Goal: Task Accomplishment & Management: Manage account settings

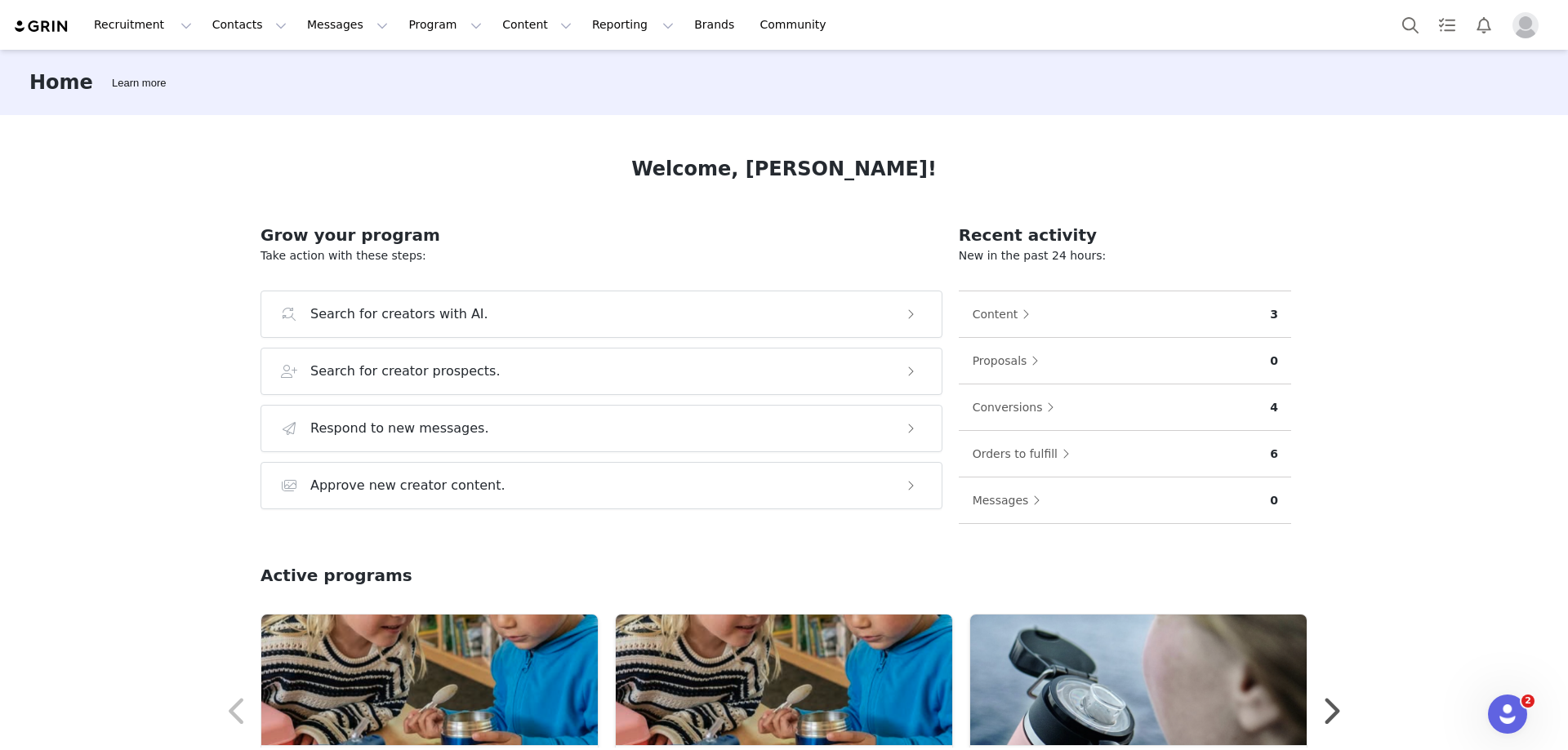
click at [1531, 30] on img "Profile" at bounding box center [1525, 25] width 26 height 26
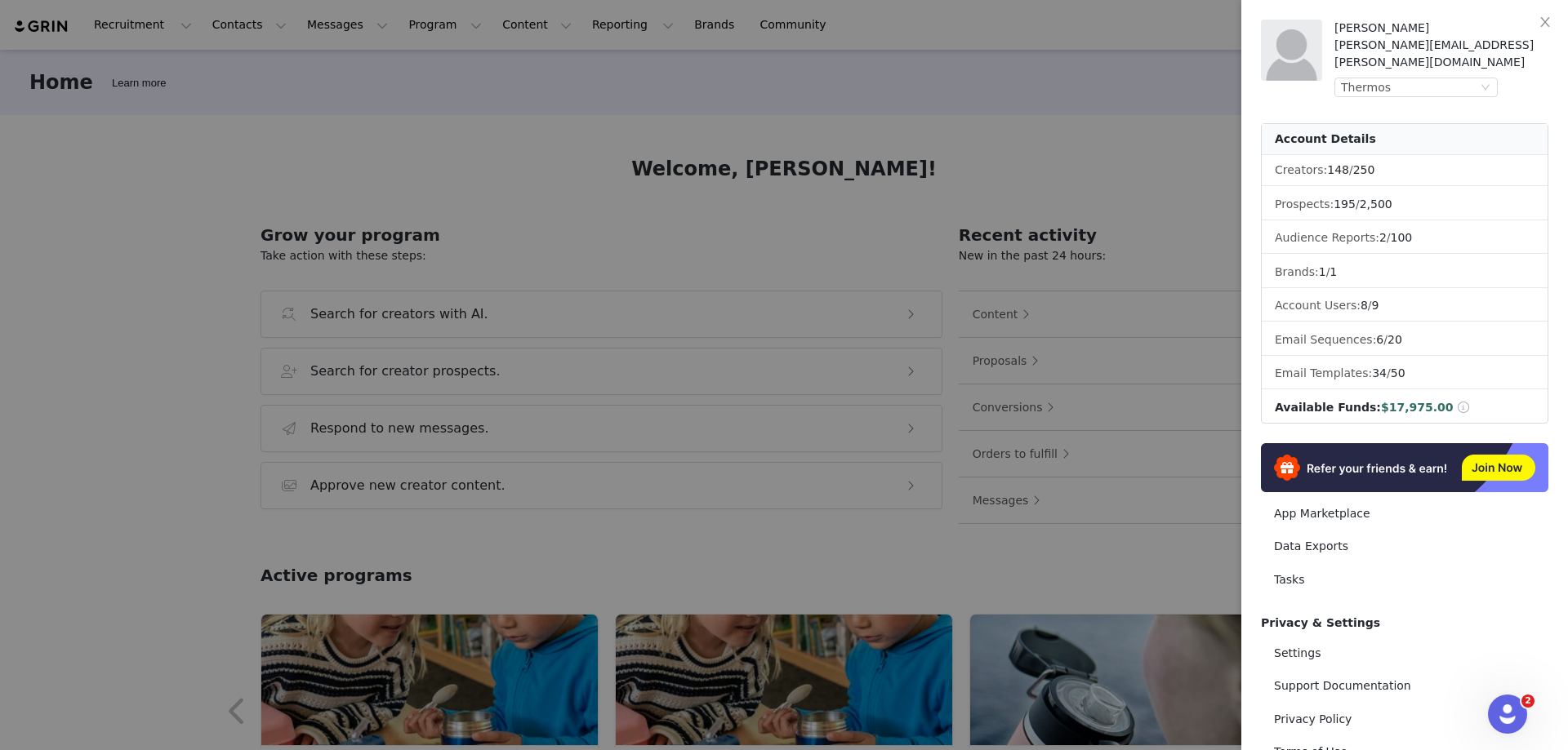
click at [1456, 402] on span at bounding box center [1464, 408] width 15 height 11
click at [1394, 78] on div "Thermos" at bounding box center [1409, 87] width 137 height 18
click at [1377, 127] on li "Lifefactory" at bounding box center [1449, 126] width 229 height 26
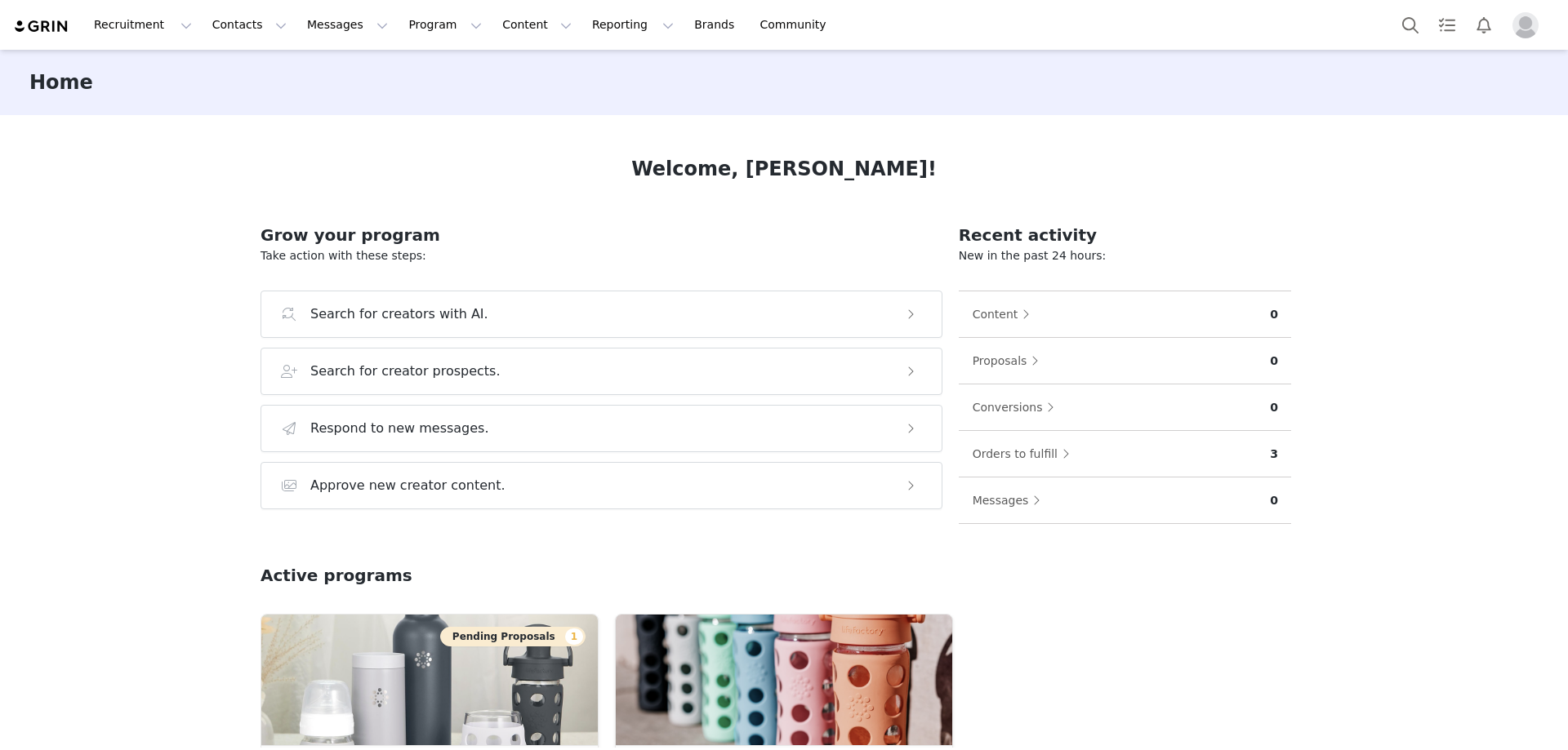
click at [1537, 23] on img "Profile" at bounding box center [1525, 25] width 26 height 26
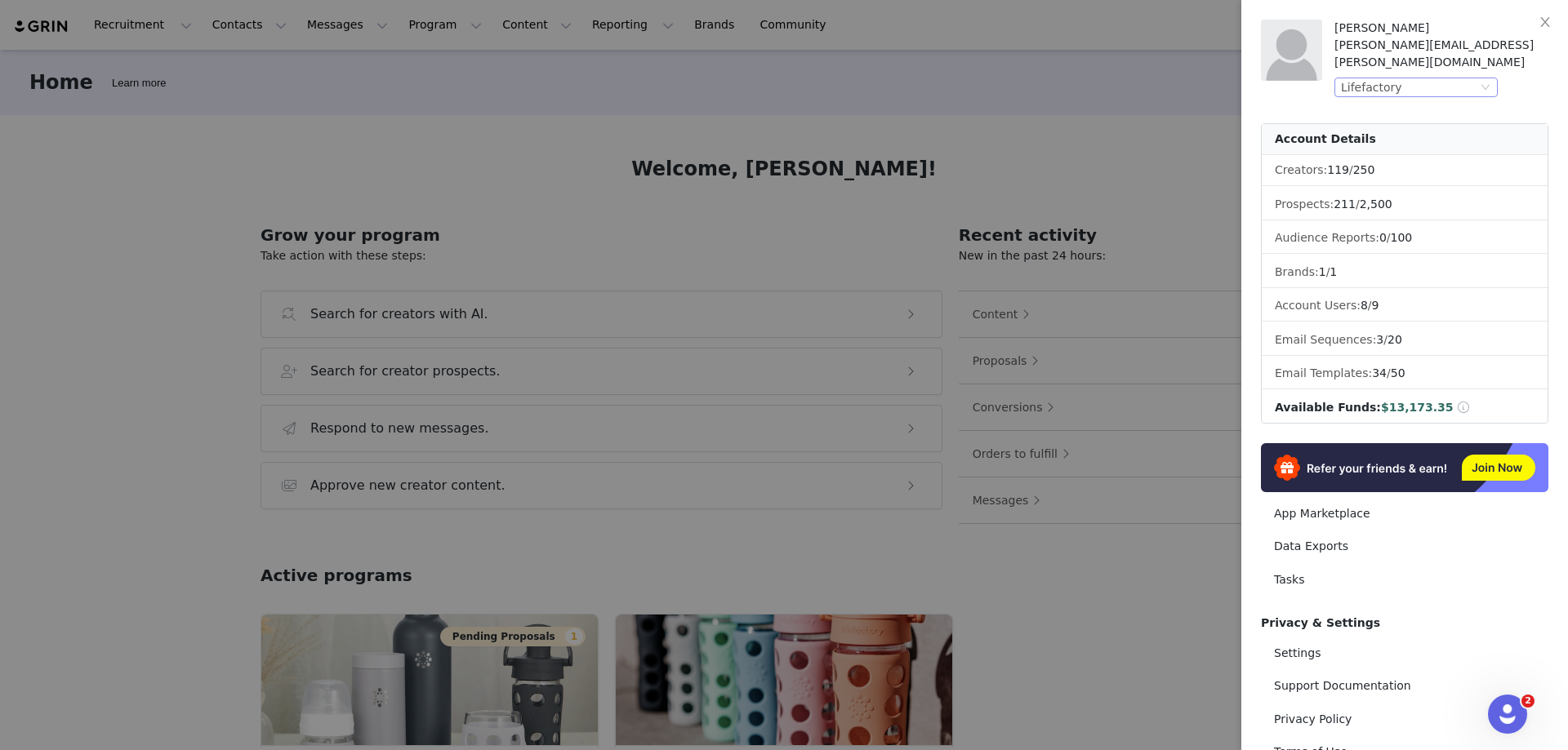
click at [1441, 78] on div "Lifefactory" at bounding box center [1409, 87] width 137 height 18
click at [1524, 48] on div "[PERSON_NAME][EMAIL_ADDRESS][PERSON_NAME][DOMAIN_NAME]" at bounding box center [1441, 53] width 214 height 34
click at [1430, 78] on div "Lifefactory" at bounding box center [1409, 87] width 137 height 18
click at [1407, 90] on li "Thermos" at bounding box center [1449, 100] width 229 height 26
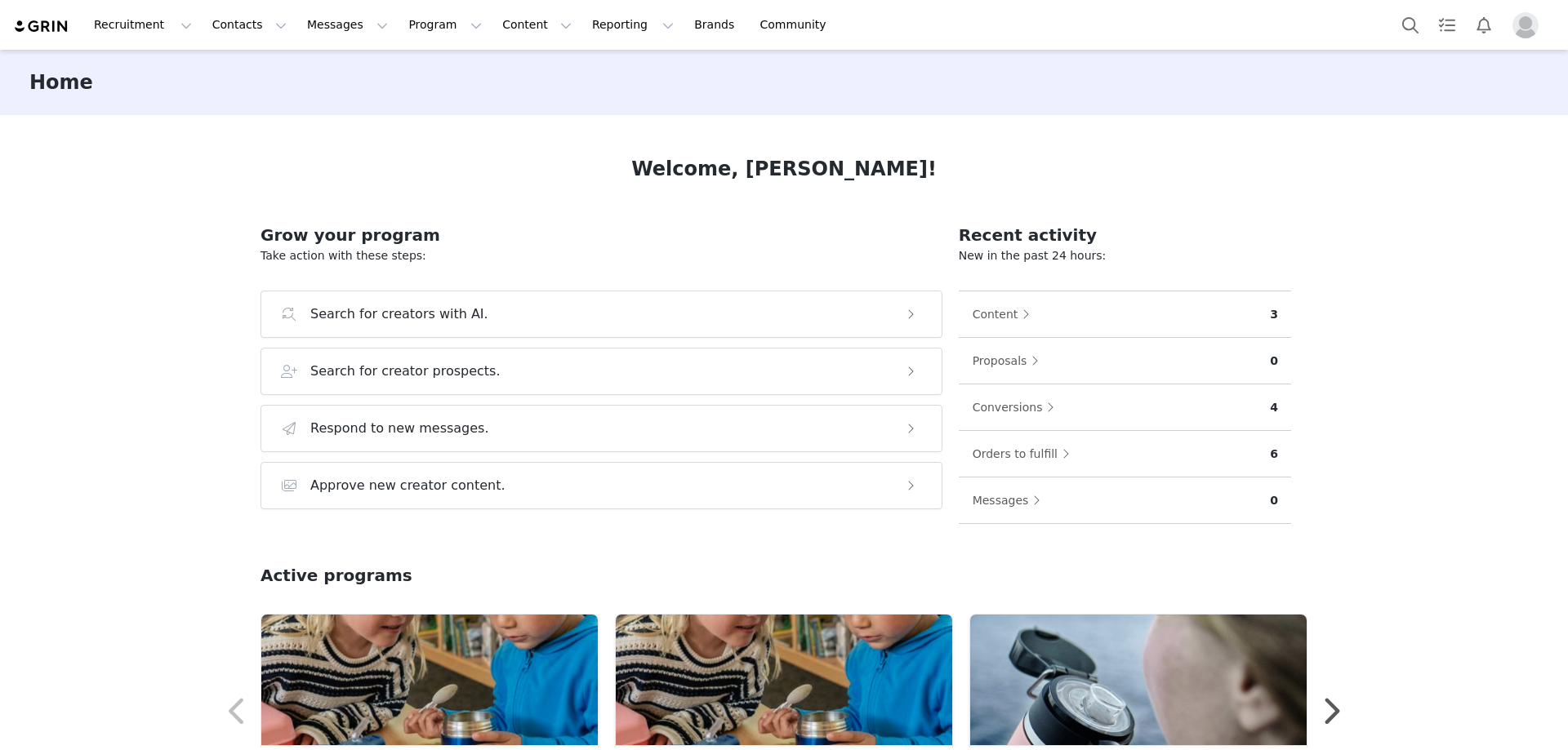
click at [1404, 448] on div "Home Welcome, Joyce! Grow your program Take action with these steps: Search for…" at bounding box center [784, 399] width 1568 height 698
